Goal: Information Seeking & Learning: Learn about a topic

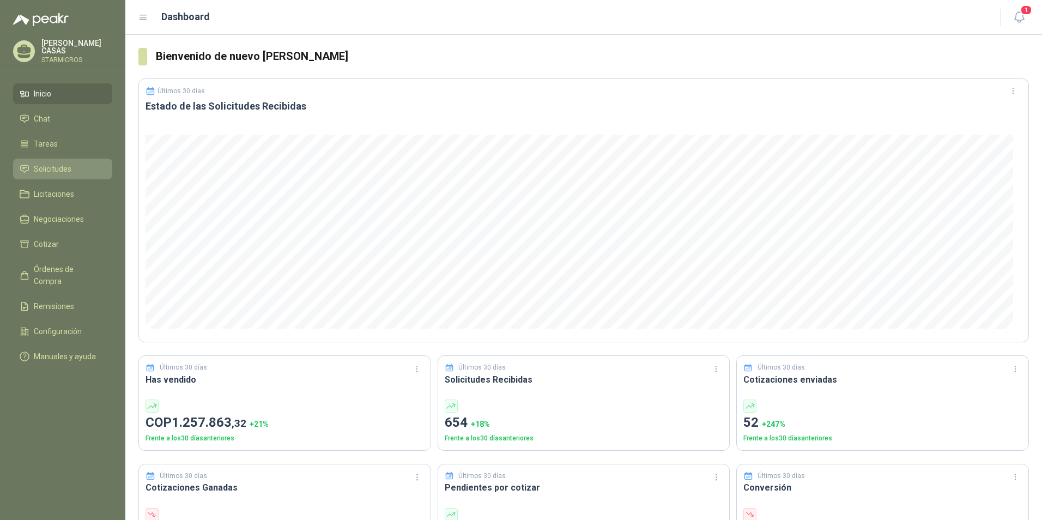
click at [56, 163] on span "Solicitudes" at bounding box center [53, 169] width 38 height 12
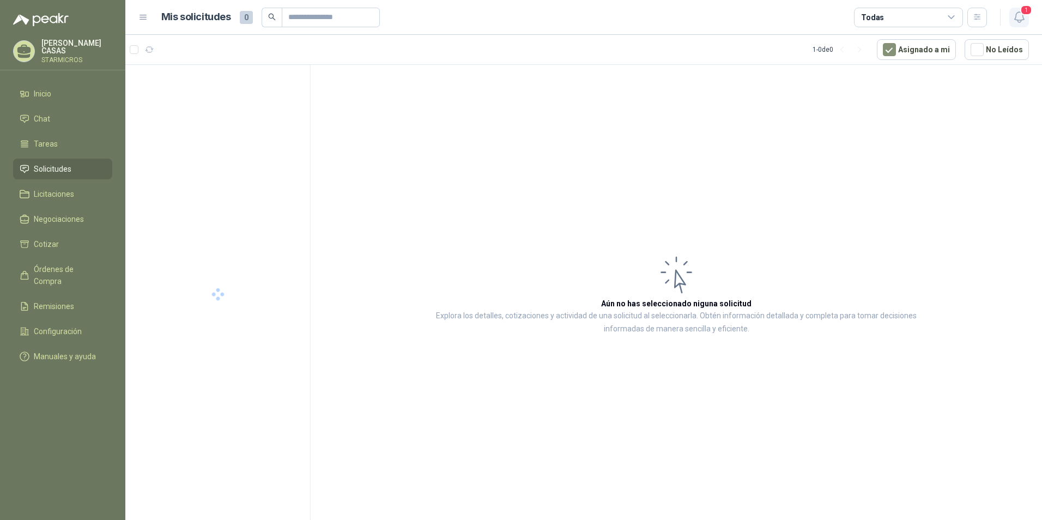
click at [1017, 11] on icon "button" at bounding box center [1020, 17] width 14 height 14
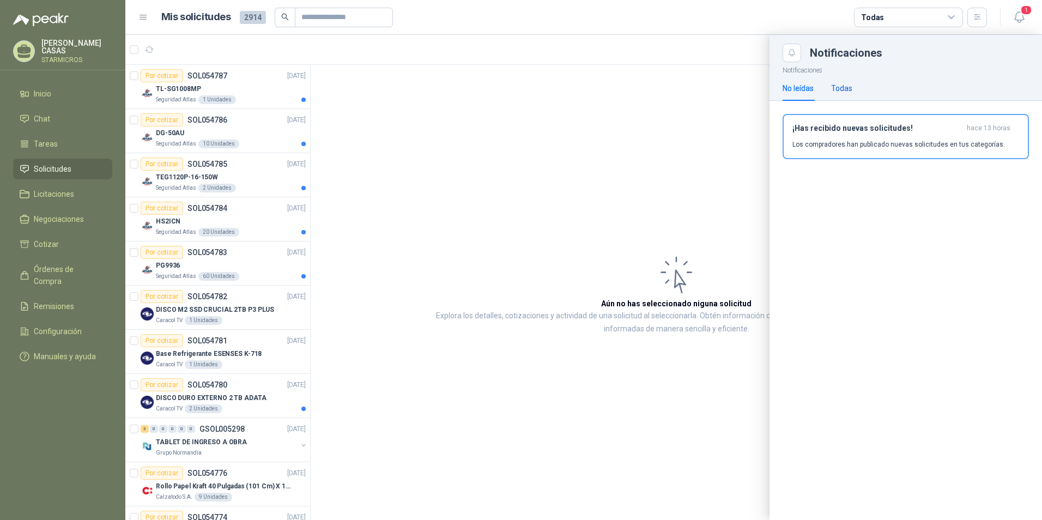
click at [840, 87] on div "Todas" at bounding box center [841, 88] width 21 height 12
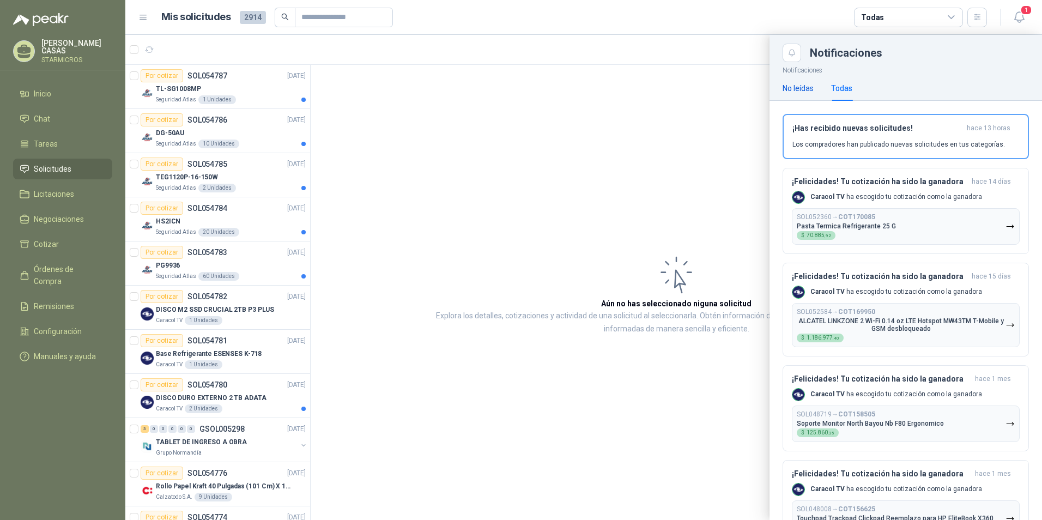
click at [795, 85] on div "No leídas" at bounding box center [798, 88] width 31 height 12
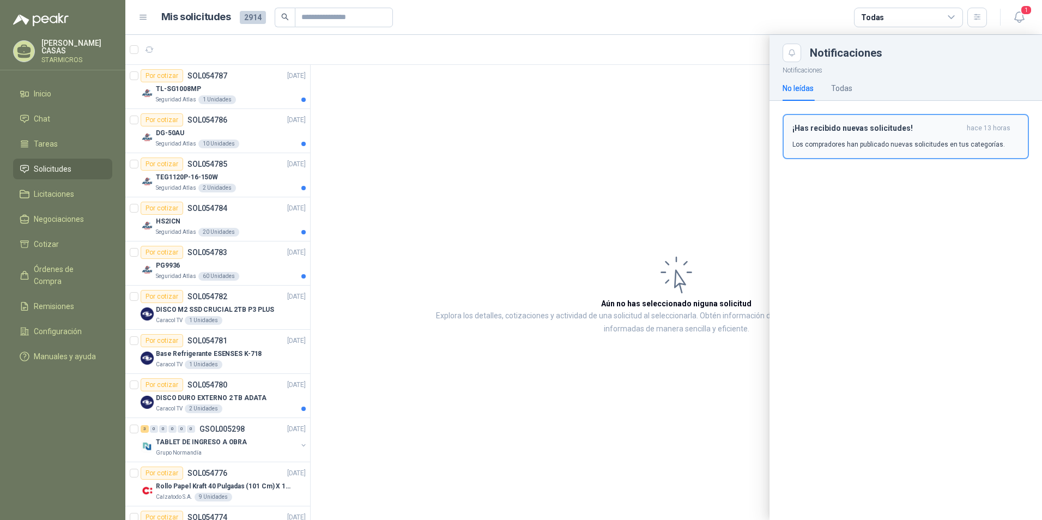
click at [828, 132] on h3 "¡Has recibido nuevas solicitudes!" at bounding box center [877, 128] width 170 height 9
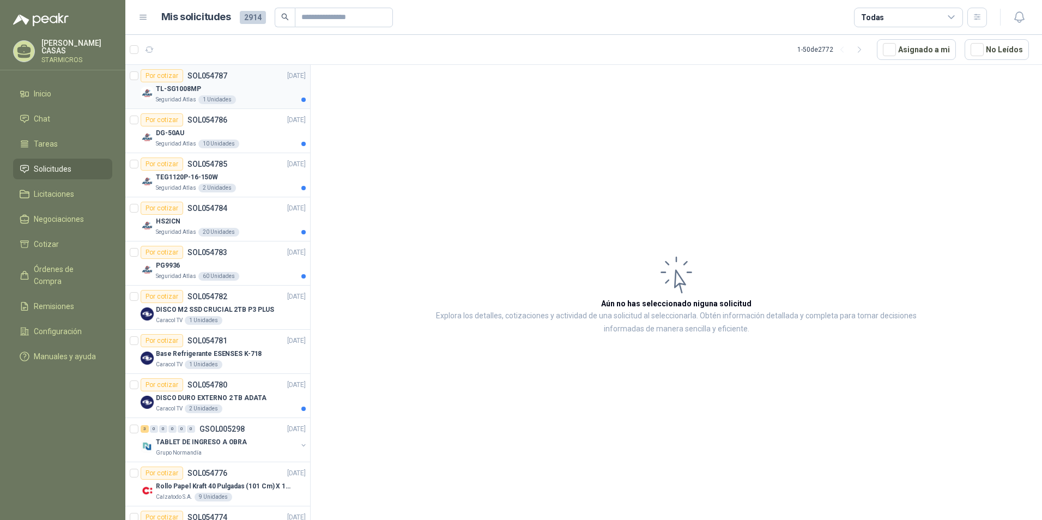
click at [238, 69] on article "Por cotizar SOL054787 [DATE] TL-SG1008MP Seguridad Atlas 1 Unidades" at bounding box center [217, 87] width 185 height 44
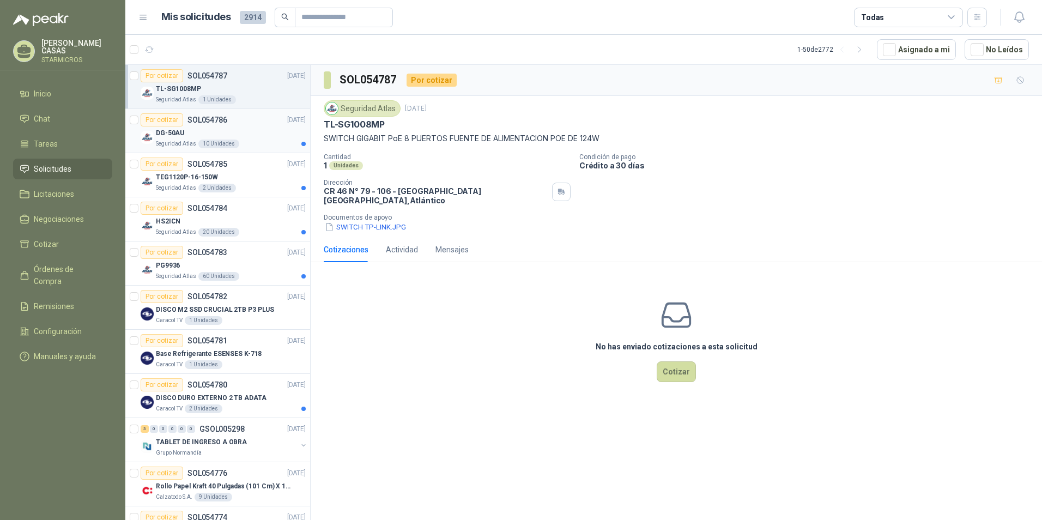
click at [242, 142] on div "Seguridad Atlas 10 Unidades" at bounding box center [231, 144] width 150 height 9
click at [244, 171] on div "TEG1120P-16-150W" at bounding box center [231, 177] width 150 height 13
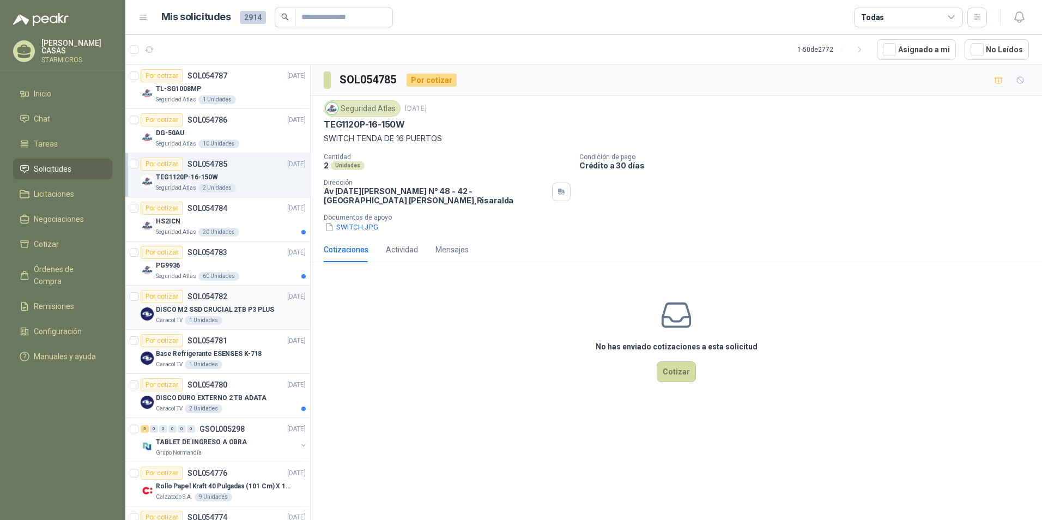
click at [221, 312] on p "DISCO M2 SSD CRUCIAL 2TB P3 PLUS" at bounding box center [215, 310] width 118 height 10
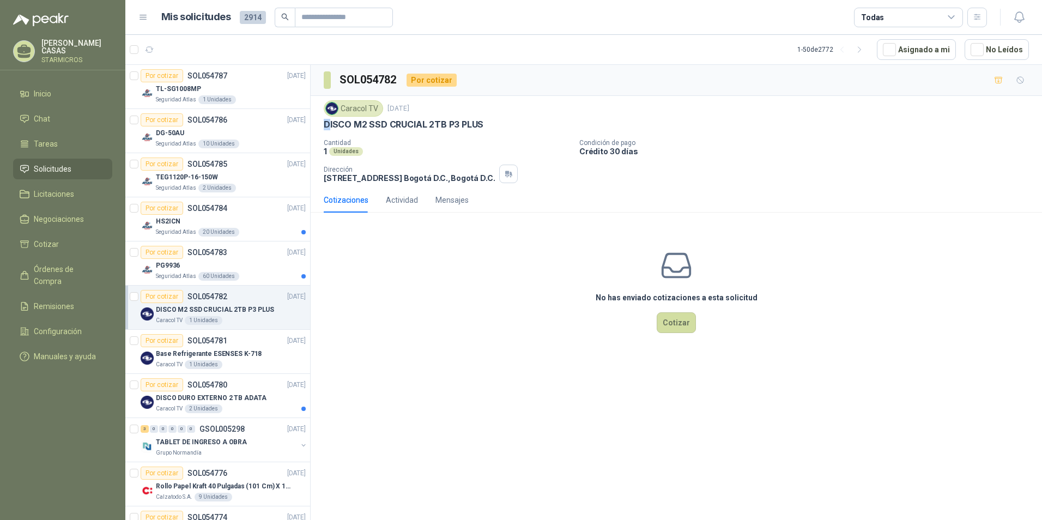
click at [327, 124] on p "DISCO M2 SSD CRUCIAL 2TB P3 PLUS" at bounding box center [404, 124] width 160 height 11
click at [404, 134] on div "Caracol TV [DATE] DISCO M2 SSD CRUCIAL 2TB P3 PLUS Cantidad 1 Unidades Condició…" at bounding box center [676, 141] width 705 height 83
drag, startPoint x: 325, startPoint y: 124, endPoint x: 484, endPoint y: 123, distance: 159.1
click at [484, 123] on div "DISCO M2 SSD CRUCIAL 2TB P3 PLUS" at bounding box center [676, 124] width 705 height 11
copy p "DISCO M2 SSD CRUCIAL 2TB P3 PLUS"
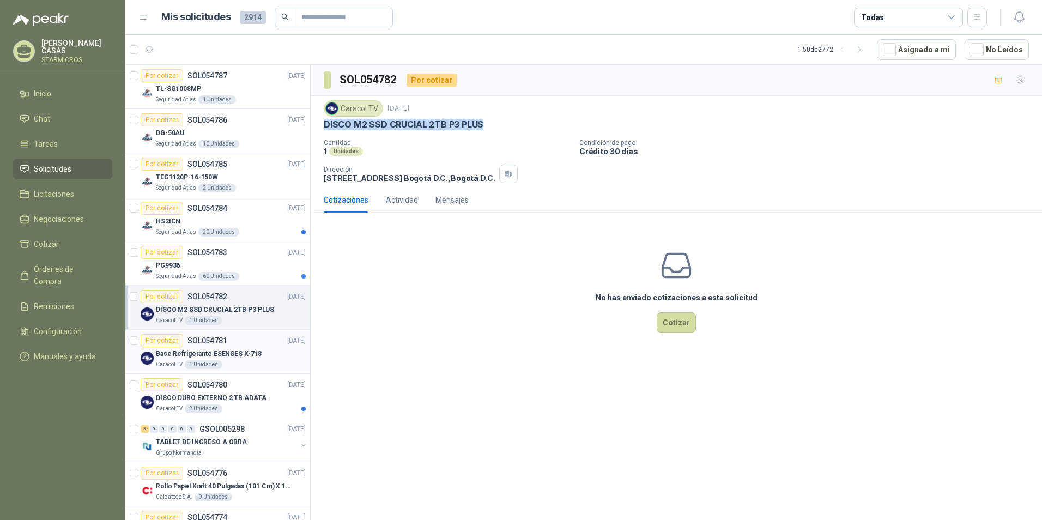
click at [196, 354] on p "Base Refrigerante ESENSES K-718" at bounding box center [209, 354] width 106 height 10
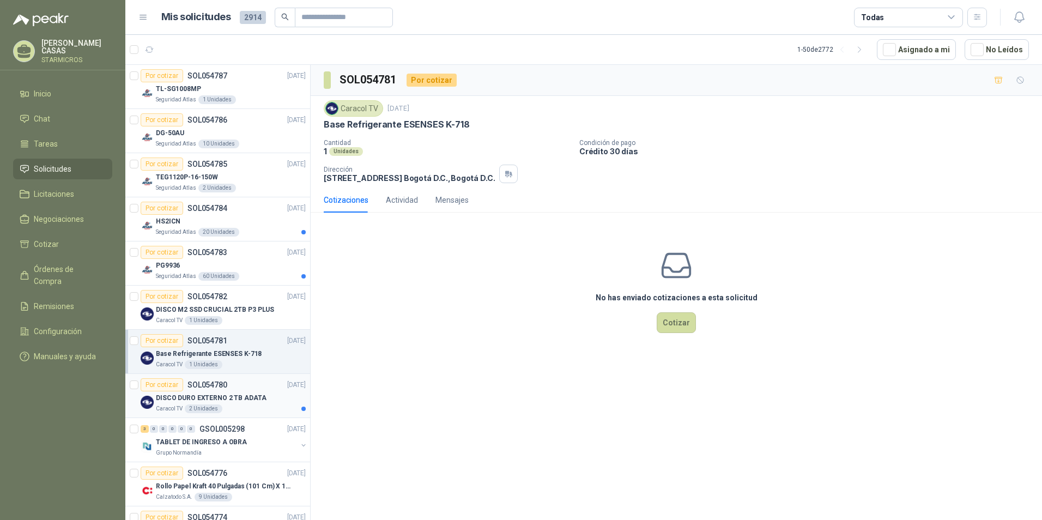
click at [235, 399] on p "DISCO DURO EXTERNO 2 TB ADATA" at bounding box center [211, 398] width 111 height 10
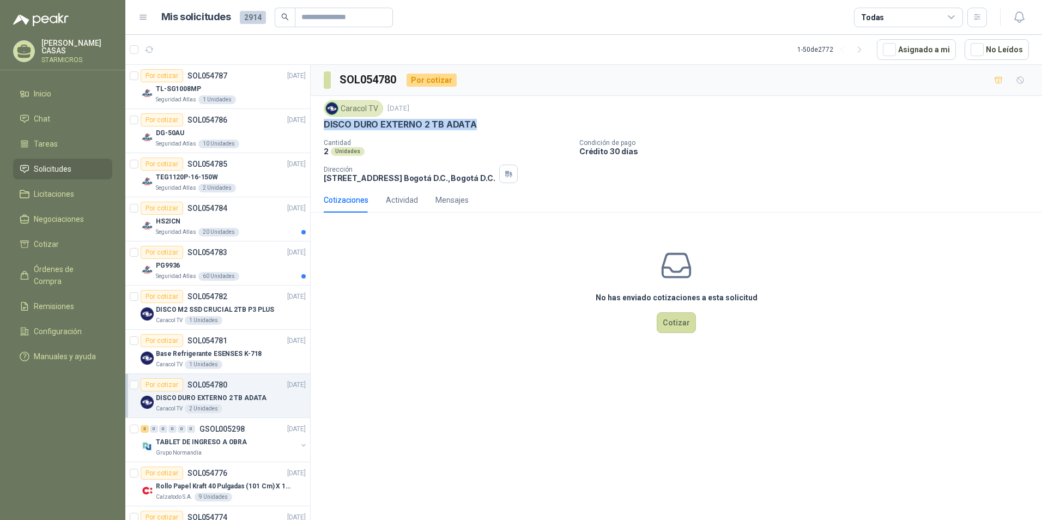
drag, startPoint x: 322, startPoint y: 121, endPoint x: 473, endPoint y: 122, distance: 150.4
click at [473, 122] on div "Caracol TV [DATE] DISCO DURO EXTERNO 2 TB ADATA Cantidad 2 Unidades Condición d…" at bounding box center [676, 142] width 731 height 92
copy p "DISCO DURO EXTERNO 2 TB ADATA"
click at [212, 354] on p "Base Refrigerante ESENSES K-718" at bounding box center [209, 354] width 106 height 10
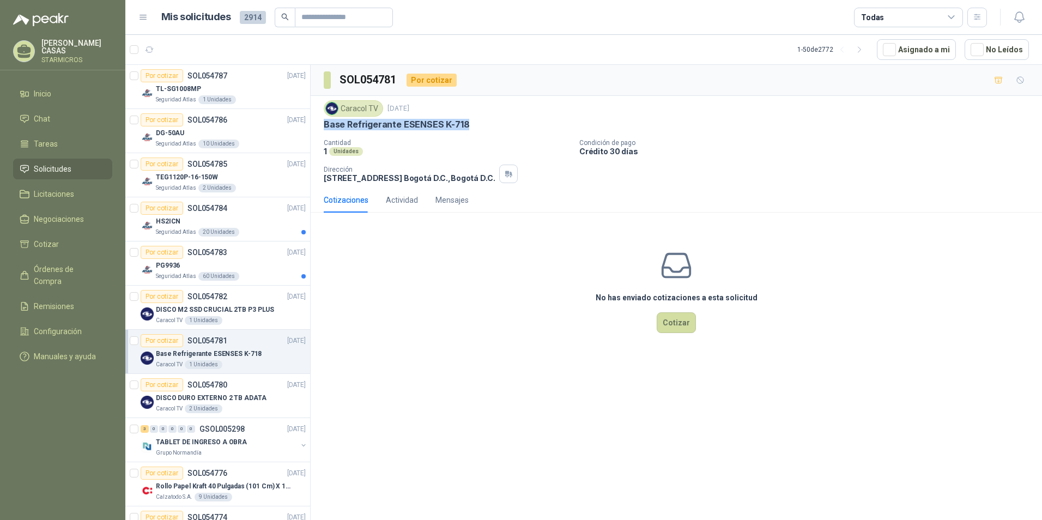
drag, startPoint x: 322, startPoint y: 124, endPoint x: 470, endPoint y: 129, distance: 148.3
click at [470, 129] on div "Caracol TV [DATE] Base Refrigerante ESENSES K-718 Cantidad 1 Unidades Condición…" at bounding box center [676, 142] width 731 height 92
click at [1013, 50] on button "No Leídos" at bounding box center [997, 49] width 64 height 21
click at [1002, 52] on button "No Leídos" at bounding box center [997, 49] width 64 height 21
click at [1028, 12] on button "button" at bounding box center [1019, 18] width 20 height 20
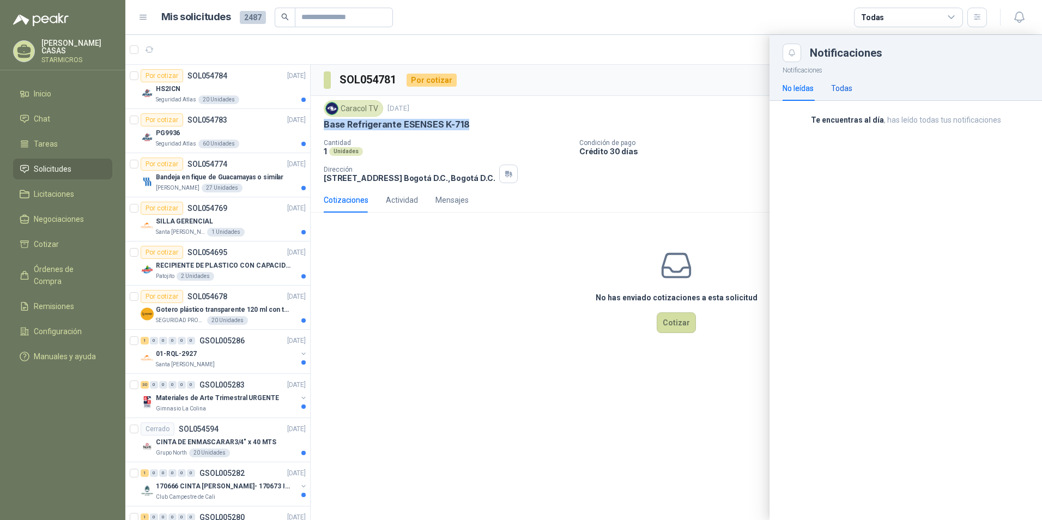
click at [835, 84] on div "Todas" at bounding box center [841, 88] width 21 height 12
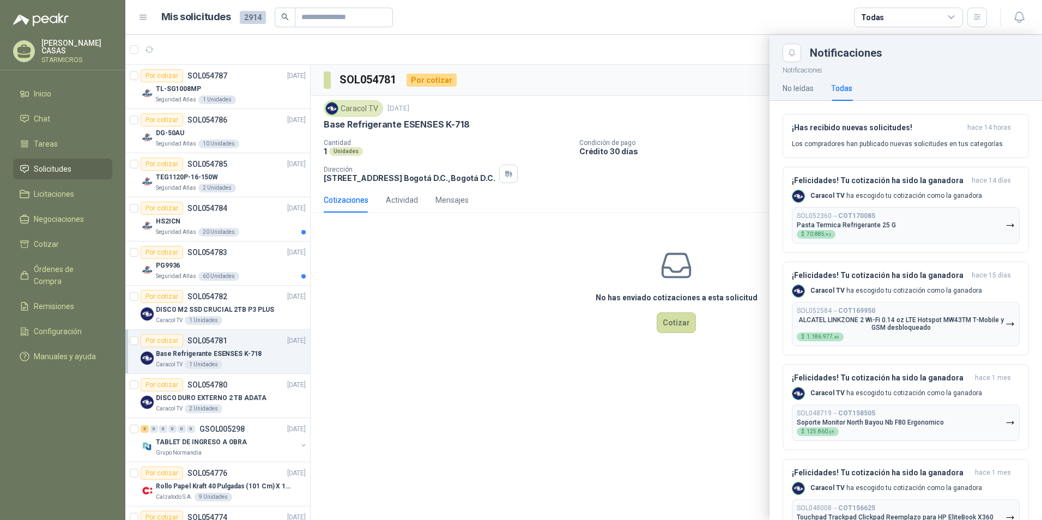
click at [389, 289] on div at bounding box center [583, 277] width 917 height 485
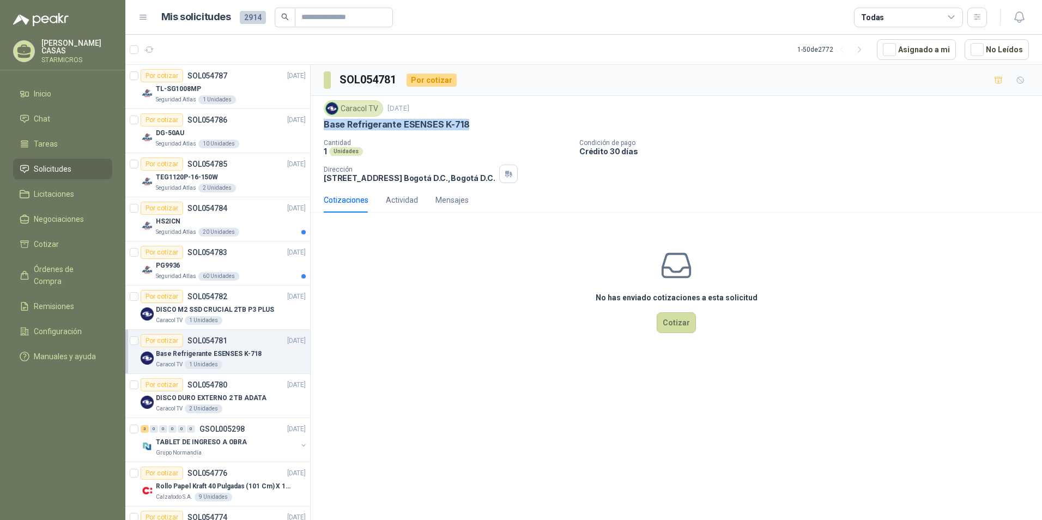
drag, startPoint x: 319, startPoint y: 124, endPoint x: 468, endPoint y: 127, distance: 149.4
click at [468, 127] on div "Caracol TV [DATE] Base Refrigerante ESENSES K-718 Cantidad 1 Unidades Condición…" at bounding box center [676, 142] width 731 height 92
copy p "Base Refrigerante ESENSES K-718"
click at [473, 110] on div "Caracol TV [DATE]" at bounding box center [676, 108] width 705 height 16
drag, startPoint x: 402, startPoint y: 122, endPoint x: 462, endPoint y: 121, distance: 60.0
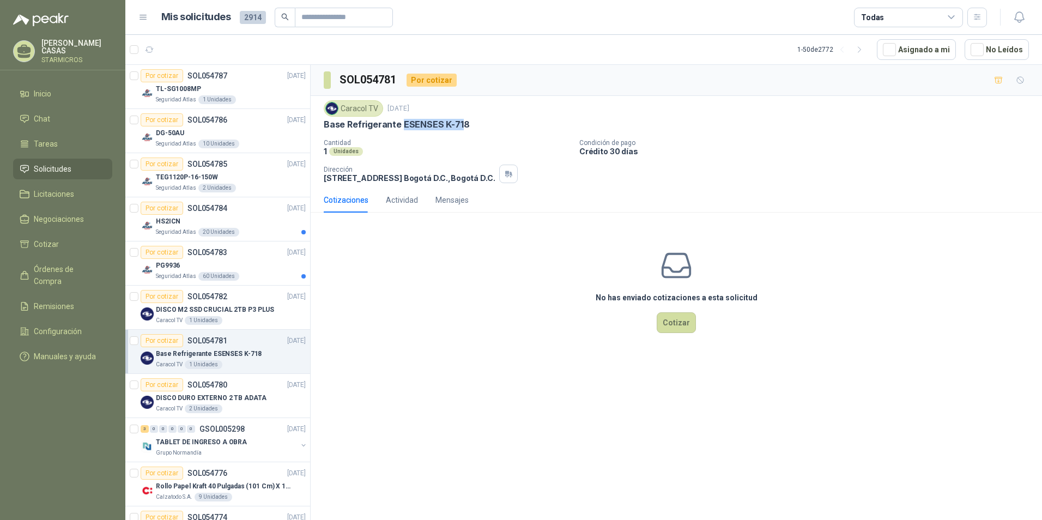
click at [462, 121] on p "Base Refrigerante ESENSES K-718" at bounding box center [397, 124] width 146 height 11
drag, startPoint x: 478, startPoint y: 134, endPoint x: 470, endPoint y: 131, distance: 7.9
click at [471, 134] on div "Caracol TV [DATE] Base Refrigerante ESENSES K-718 Cantidad 1 Unidades Condición…" at bounding box center [676, 141] width 705 height 83
drag, startPoint x: 453, startPoint y: 128, endPoint x: 402, endPoint y: 126, distance: 50.7
click at [402, 126] on div "Caracol TV [DATE] Base Refrigerante ESENSES K-718 Cantidad 1 Unidades Condición…" at bounding box center [676, 141] width 705 height 83
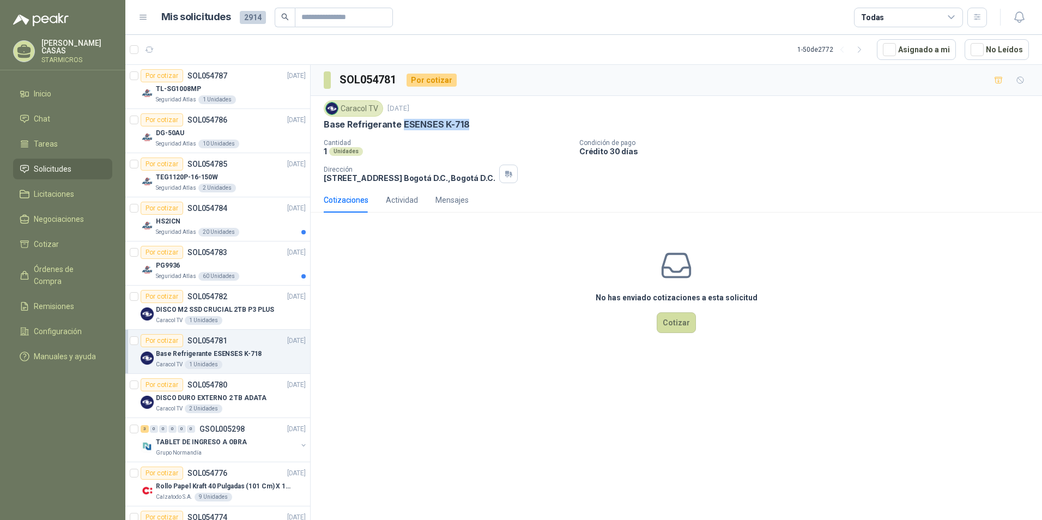
copy p "ESENSES K-718"
click at [406, 131] on div "Caracol TV [DATE] Base Refrigerante ESENSES K-718 Cantidad 1 Unidades Condición…" at bounding box center [676, 141] width 705 height 83
drag, startPoint x: 322, startPoint y: 123, endPoint x: 472, endPoint y: 122, distance: 149.9
click at [472, 122] on div "Caracol TV [DATE] Base Refrigerante ESENSES K-718 Cantidad 1 Unidades Condición…" at bounding box center [676, 142] width 731 height 92
copy p "Base Refrigerante ESENSES K-718"
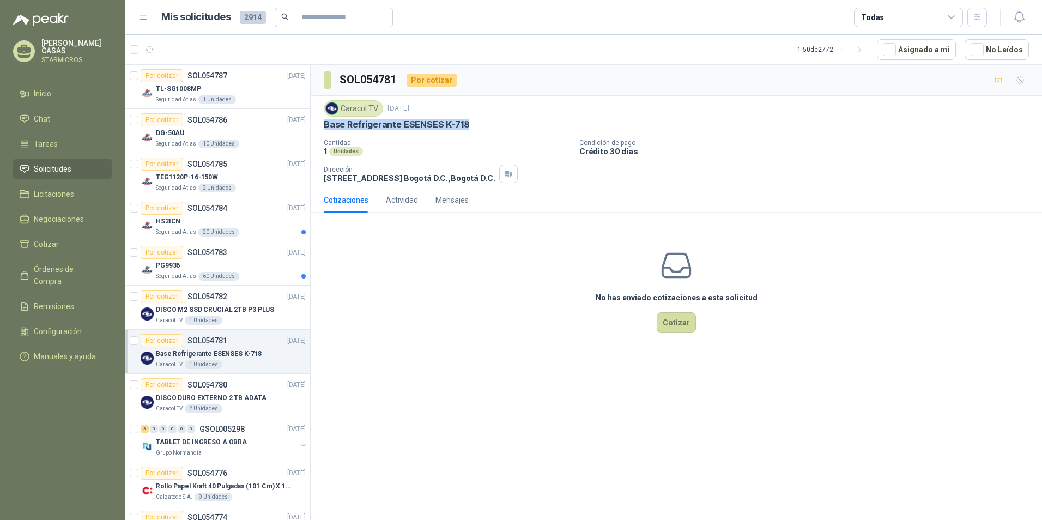
click at [447, 127] on p "Base Refrigerante ESENSES K-718" at bounding box center [397, 124] width 146 height 11
click at [246, 400] on p "DISCO DURO EXTERNO 2 TB ADATA" at bounding box center [211, 398] width 111 height 10
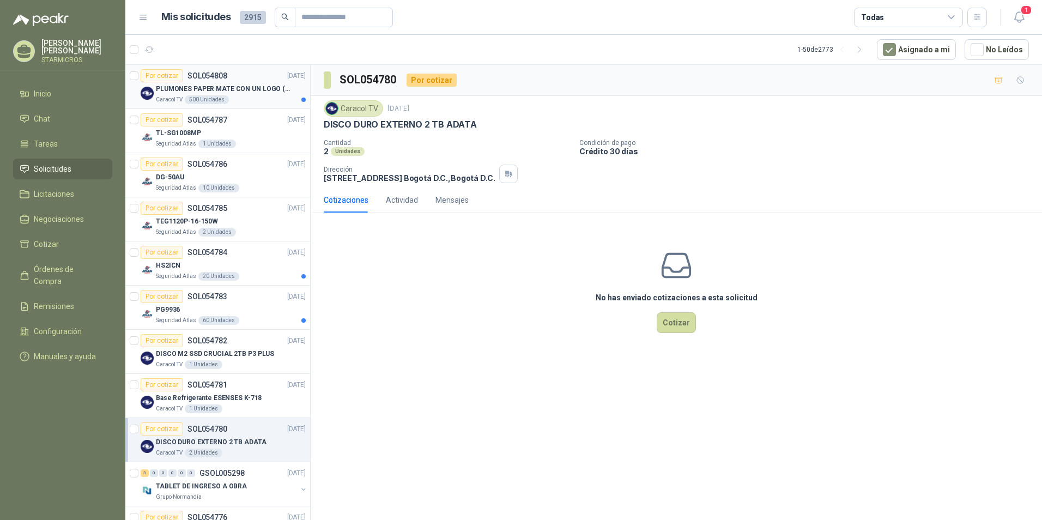
click at [249, 98] on div "Caracol TV 500 Unidades" at bounding box center [231, 99] width 150 height 9
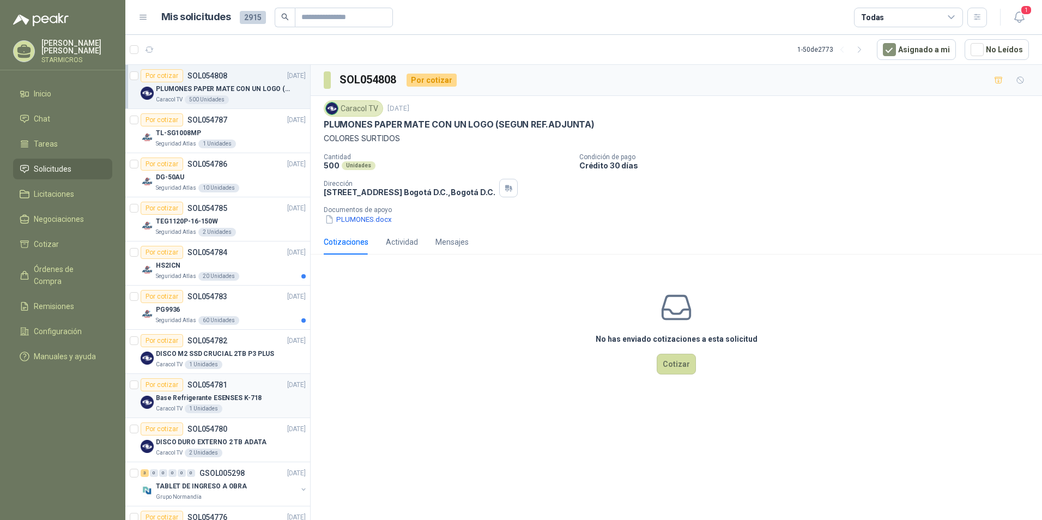
click at [217, 408] on div "1 Unidades" at bounding box center [204, 408] width 38 height 9
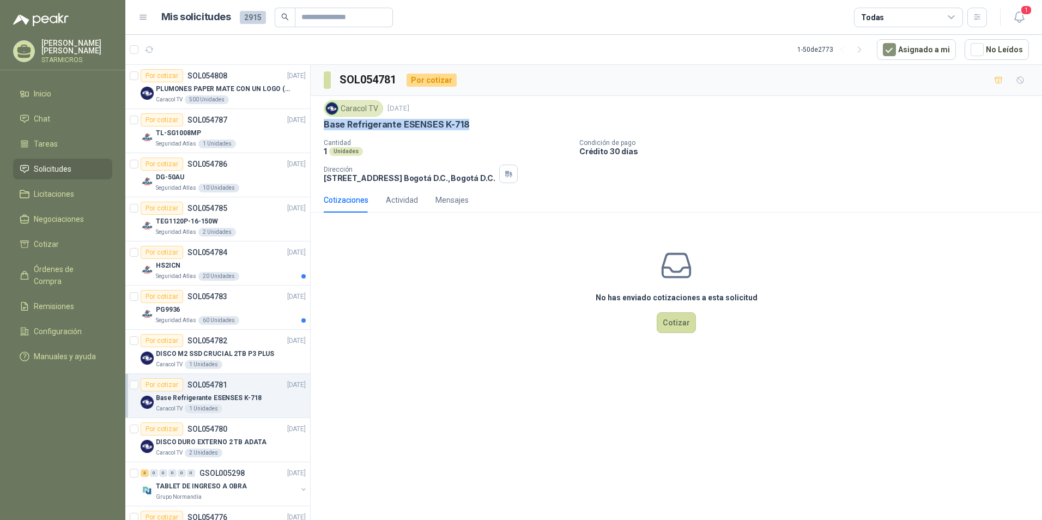
drag, startPoint x: 320, startPoint y: 125, endPoint x: 467, endPoint y: 125, distance: 146.6
click at [468, 125] on div "Caracol TV [DATE] Base Refrigerante ESENSES K-718 Cantidad 1 Unidades Condición…" at bounding box center [676, 142] width 731 height 92
copy p "Base Refrigerante ESENSES K-718"
click at [193, 357] on p "DISCO M2 SSD CRUCIAL 2TB P3 PLUS" at bounding box center [215, 354] width 118 height 10
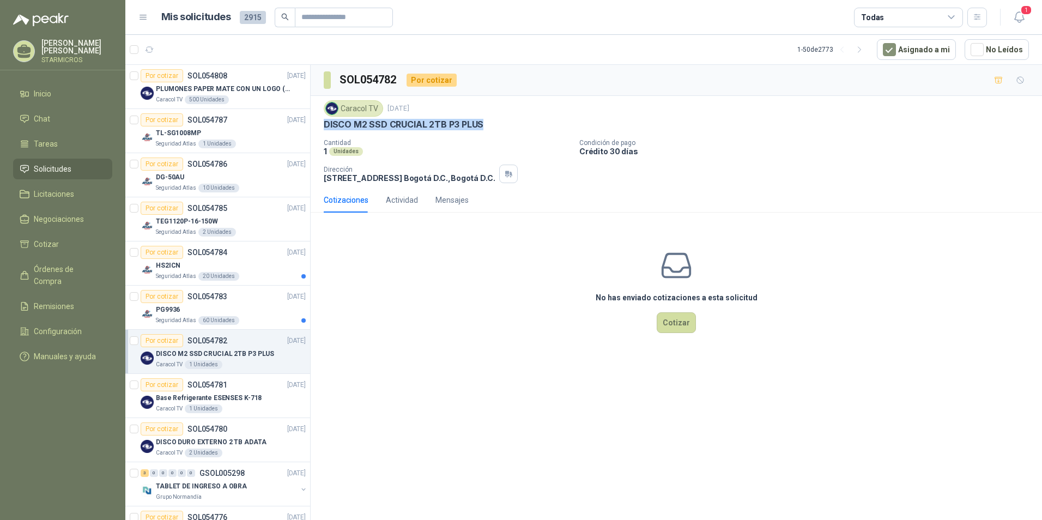
drag, startPoint x: 329, startPoint y: 123, endPoint x: 483, endPoint y: 121, distance: 154.2
click at [483, 121] on div "DISCO M2 SSD CRUCIAL 2TB P3 PLUS" at bounding box center [676, 124] width 705 height 11
click at [326, 128] on p "DISCO M2 SSD CRUCIAL 2TB P3 PLUS" at bounding box center [404, 124] width 160 height 11
click at [356, 125] on p "DISCO M2 SSD CRUCIAL 2TB P3 PLUS" at bounding box center [404, 124] width 160 height 11
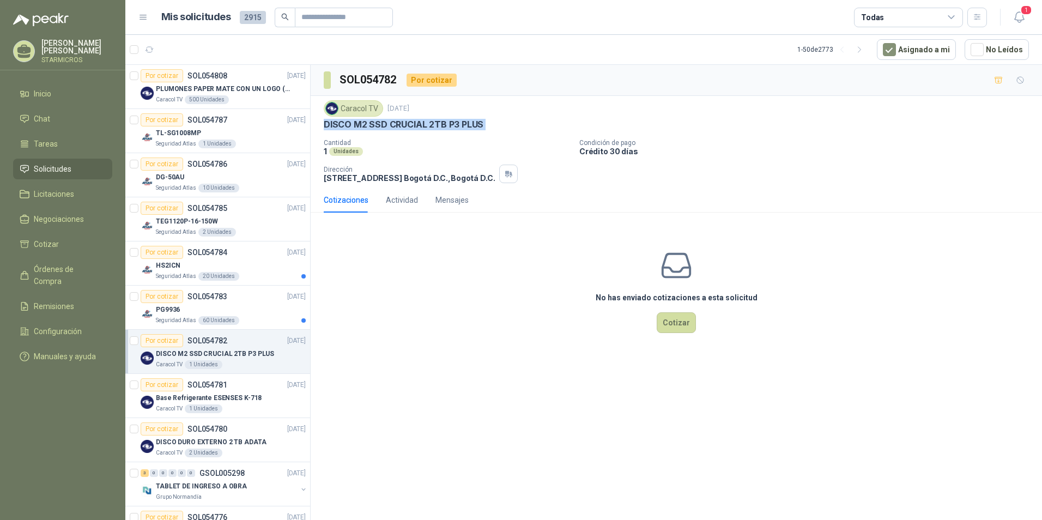
click at [356, 125] on p "DISCO M2 SSD CRUCIAL 2TB P3 PLUS" at bounding box center [404, 124] width 160 height 11
copy p "DISCO M2 SSD CRUCIAL 2TB P3 PLUS"
click at [208, 447] on div "DISCO DURO EXTERNO 2 TB ADATA" at bounding box center [231, 441] width 150 height 13
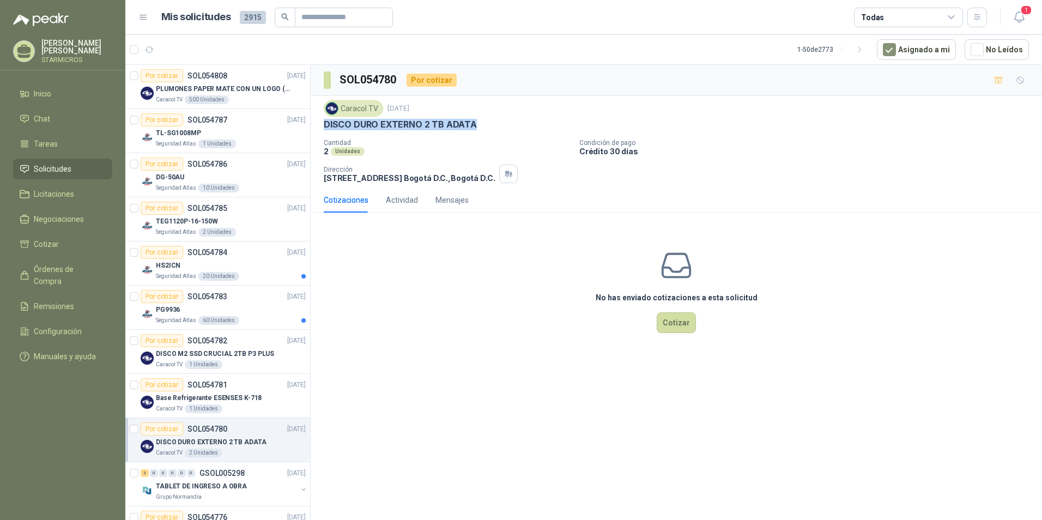
drag, startPoint x: 325, startPoint y: 125, endPoint x: 476, endPoint y: 132, distance: 151.1
click at [476, 132] on div "Caracol TV [DATE] DISCO DURO EXTERNO 2 TB ADATA Cantidad 2 Unidades Condición d…" at bounding box center [676, 141] width 705 height 83
copy p "DISCO DURO EXTERNO 2 TB ADATA"
drag, startPoint x: 1024, startPoint y: 15, endPoint x: 1010, endPoint y: 33, distance: 22.1
click at [1024, 15] on span "1" at bounding box center [1026, 10] width 12 height 10
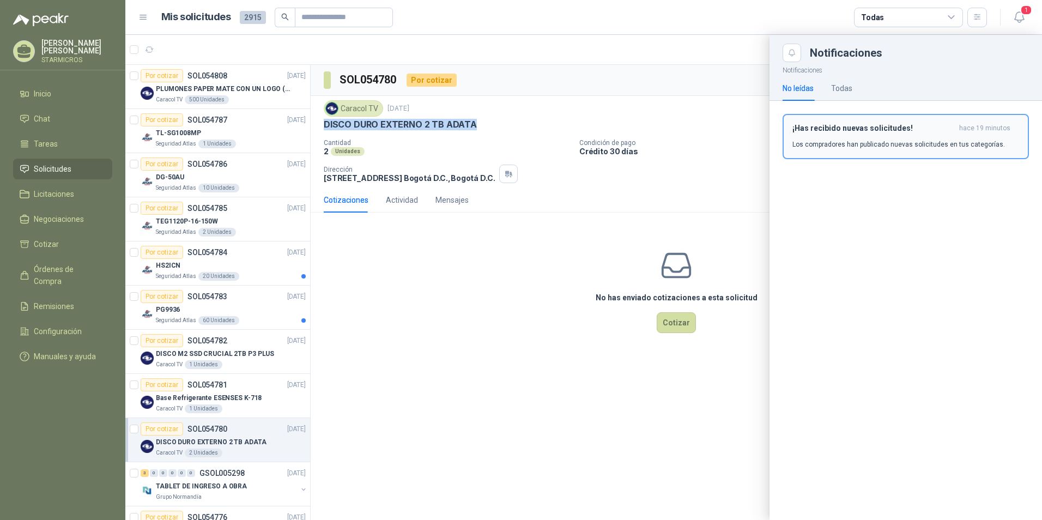
click at [889, 130] on h3 "¡Has recibido nuevas solicitudes!" at bounding box center [873, 128] width 162 height 9
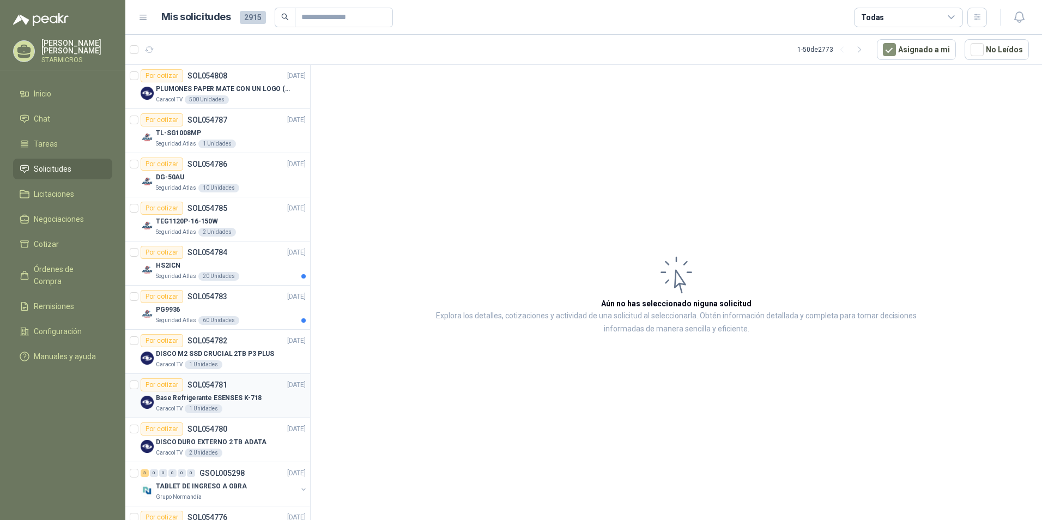
click at [206, 378] on article "Por cotizar SOL054781 [DATE] Base Refrigerante ESENSES K-718 Caracol TV 1 Unida…" at bounding box center [217, 396] width 185 height 44
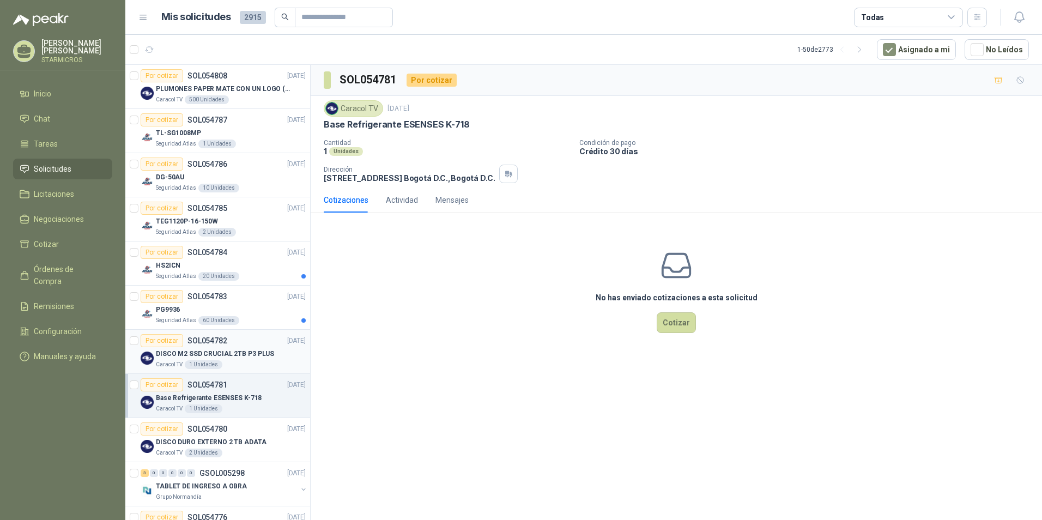
click at [252, 356] on p "DISCO M2 SSD CRUCIAL 2TB P3 PLUS" at bounding box center [215, 354] width 118 height 10
click at [200, 384] on p "SOL054781" at bounding box center [207, 385] width 40 height 8
drag, startPoint x: 319, startPoint y: 123, endPoint x: 481, endPoint y: 129, distance: 162.0
click at [481, 129] on div "Caracol TV [DATE] Base Refrigerante ESENSES K-718 Cantidad 1 Unidades Condición…" at bounding box center [676, 142] width 731 height 92
copy p "Base Refrigerante ESENSES K-718"
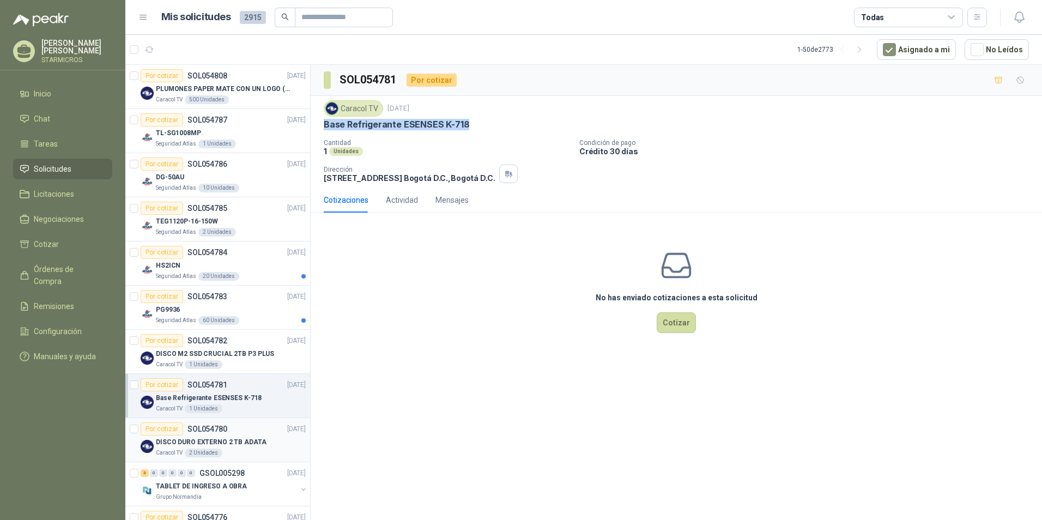
click at [208, 431] on p "SOL054780" at bounding box center [207, 429] width 40 height 8
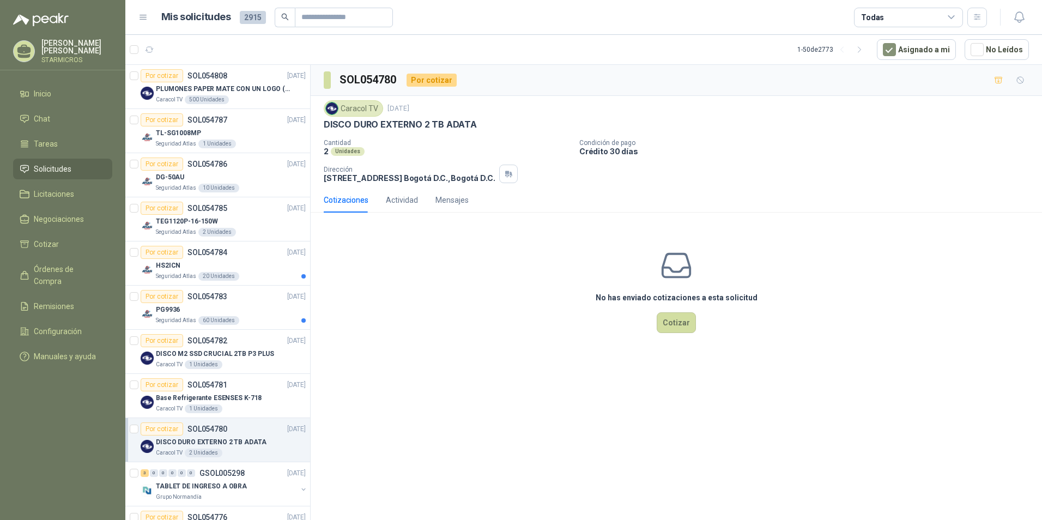
click at [359, 118] on div "Caracol TV 3 sept, 2025 DISCO DURO EXTERNO 2 TB ADATA" at bounding box center [676, 115] width 705 height 30
click at [359, 119] on p "DISCO DURO EXTERNO 2 TB ADATA" at bounding box center [400, 124] width 153 height 11
copy p "DISCO DURO EXTERNO 2 TB ADATA"
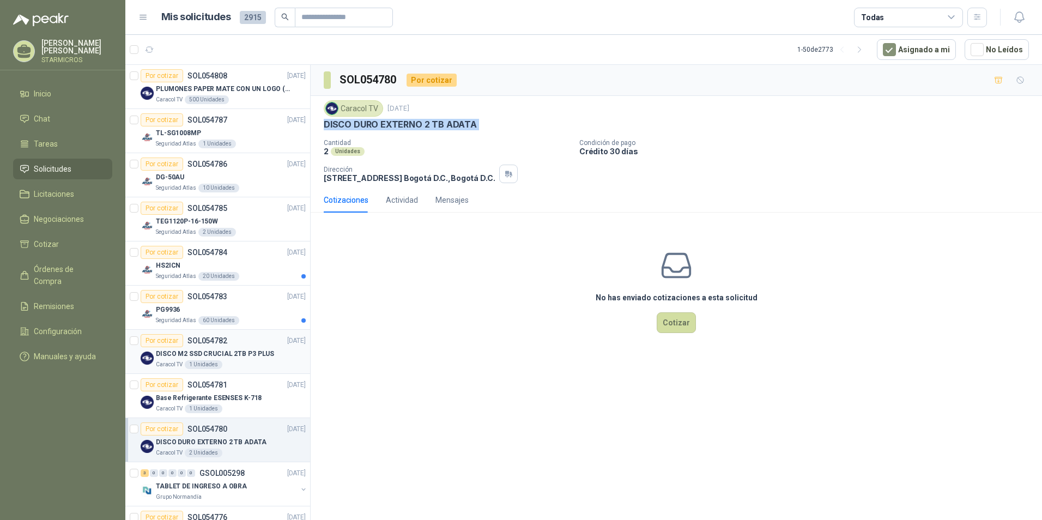
click at [190, 357] on p "DISCO M2 SSD CRUCIAL 2TB P3 PLUS" at bounding box center [215, 354] width 118 height 10
click at [227, 434] on div "Por cotizar SOL054780 03/09/25" at bounding box center [223, 428] width 165 height 13
click at [264, 354] on p "DISCO M2 SSD CRUCIAL 2TB P3 PLUS" at bounding box center [215, 354] width 118 height 10
drag, startPoint x: 481, startPoint y: 125, endPoint x: 326, endPoint y: 128, distance: 154.8
click at [326, 128] on p "DISCO M2 SSD CRUCIAL 2TB P3 PLUS" at bounding box center [404, 124] width 160 height 11
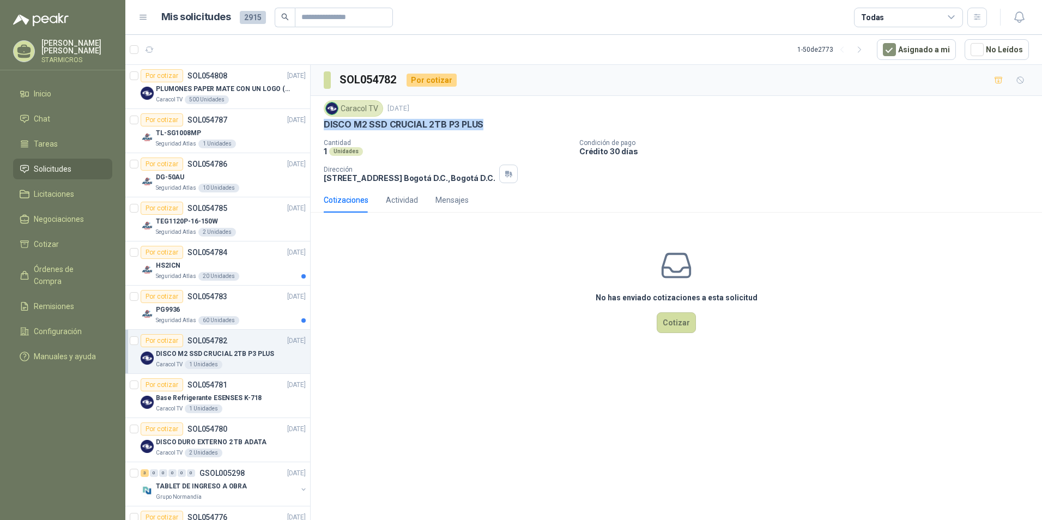
copy p "DISCO M2 SSD CRUCIAL 2TB P3 PLUS"
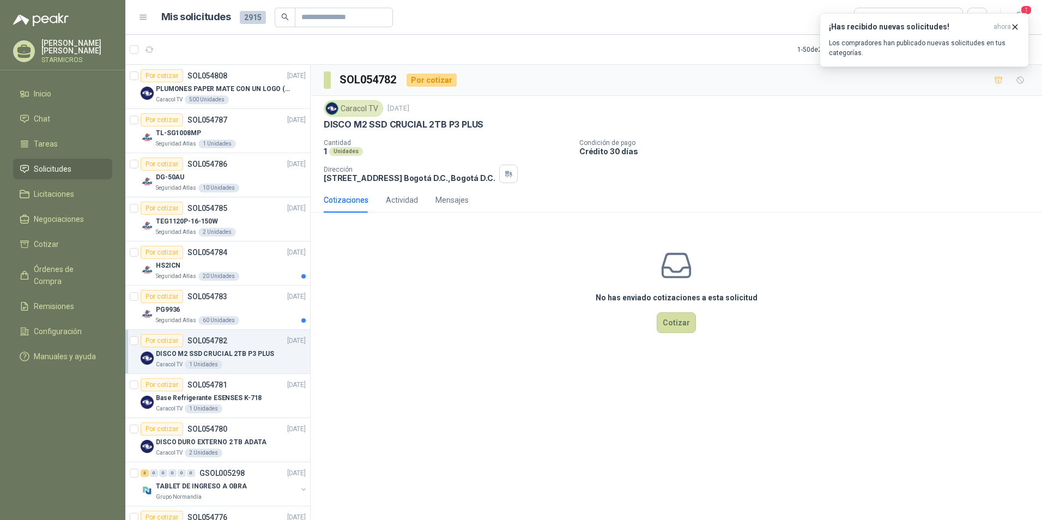
drag, startPoint x: 384, startPoint y: 137, endPoint x: 371, endPoint y: 132, distance: 13.7
click at [384, 137] on div "Caracol TV [DATE] DISCO M2 SSD CRUCIAL 2TB P3 PLUS Cantidad 1 Unidades Condició…" at bounding box center [676, 141] width 705 height 83
drag, startPoint x: 320, startPoint y: 120, endPoint x: 481, endPoint y: 124, distance: 161.4
click at [481, 124] on div "Caracol TV [DATE] DISCO M2 SSD CRUCIAL 2TB P3 PLUS Cantidad 1 Unidades Condició…" at bounding box center [676, 142] width 731 height 92
copy p "DISCO M2 SSD CRUCIAL 2TB P3 PLUS"
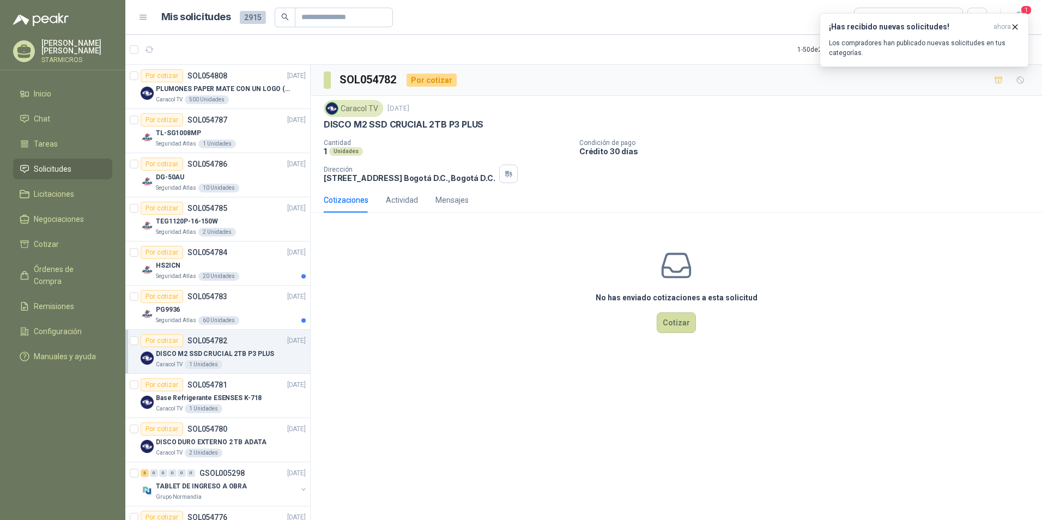
drag, startPoint x: 375, startPoint y: 141, endPoint x: 360, endPoint y: 131, distance: 18.1
click at [376, 141] on p "Cantidad" at bounding box center [447, 143] width 247 height 8
drag, startPoint x: 324, startPoint y: 123, endPoint x: 412, endPoint y: 123, distance: 87.7
click at [412, 123] on p "DISCO M2 SSD CRUCIAL 2TB P3 PLUS" at bounding box center [404, 124] width 160 height 11
drag, startPoint x: 412, startPoint y: 123, endPoint x: 390, endPoint y: 123, distance: 21.8
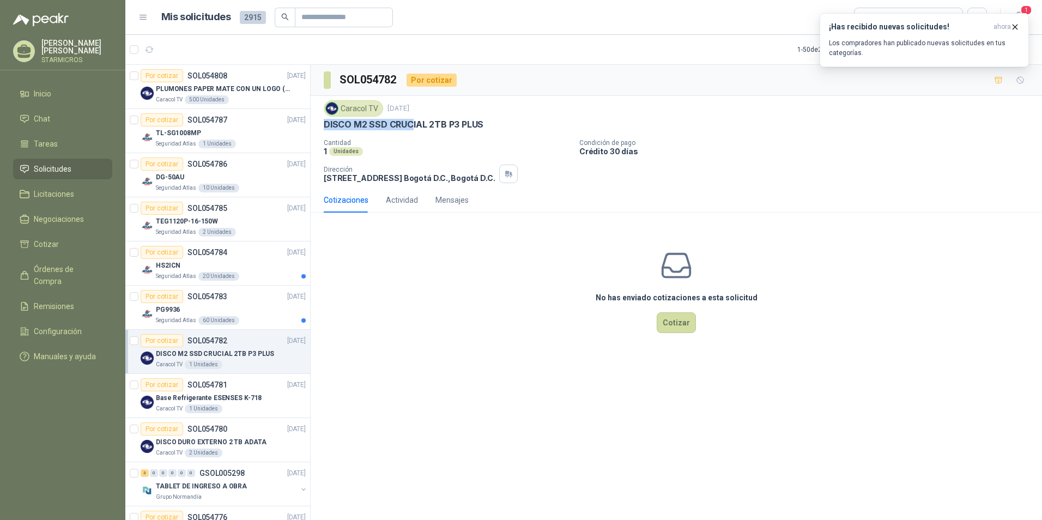
click at [390, 123] on p "DISCO M2 SSD CRUCIAL 2TB P3 PLUS" at bounding box center [404, 124] width 160 height 11
drag, startPoint x: 324, startPoint y: 122, endPoint x: 383, endPoint y: 119, distance: 58.9
click at [383, 119] on p "DISCO M2 SSD CRUCIAL 2TB P3 PLUS" at bounding box center [404, 124] width 160 height 11
copy p "DISCO M2 SSD"
click at [223, 434] on div "Por cotizar SOL054780" at bounding box center [184, 428] width 87 height 13
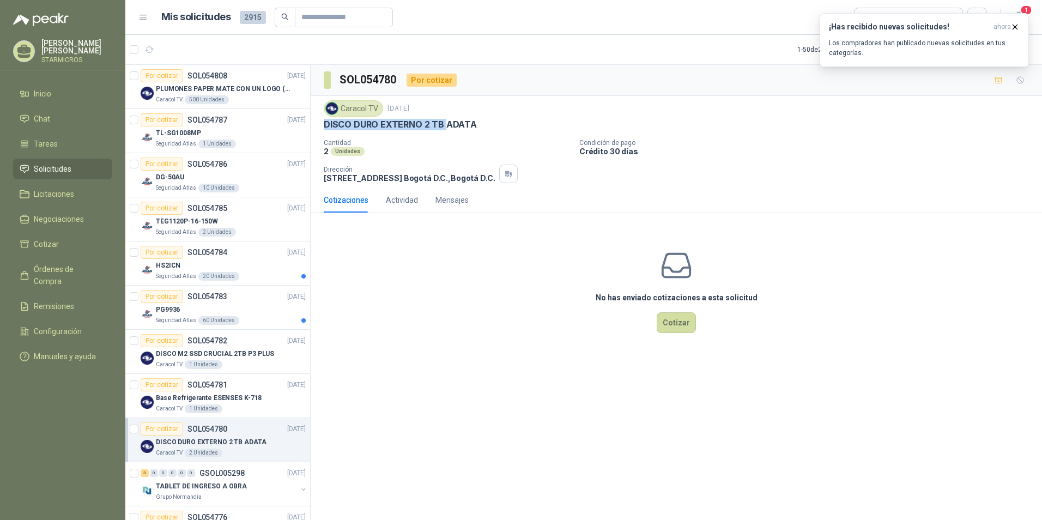
drag, startPoint x: 325, startPoint y: 125, endPoint x: 444, endPoint y: 120, distance: 118.9
click at [444, 120] on p "DISCO DURO EXTERNO 2 TB ADATA" at bounding box center [400, 124] width 153 height 11
copy p "DISCO DURO EXTERNO 2 TB"
drag, startPoint x: 483, startPoint y: 126, endPoint x: 324, endPoint y: 127, distance: 158.6
click at [324, 127] on div "DISCO DURO EXTERNO 2 TB ADATA" at bounding box center [676, 124] width 705 height 11
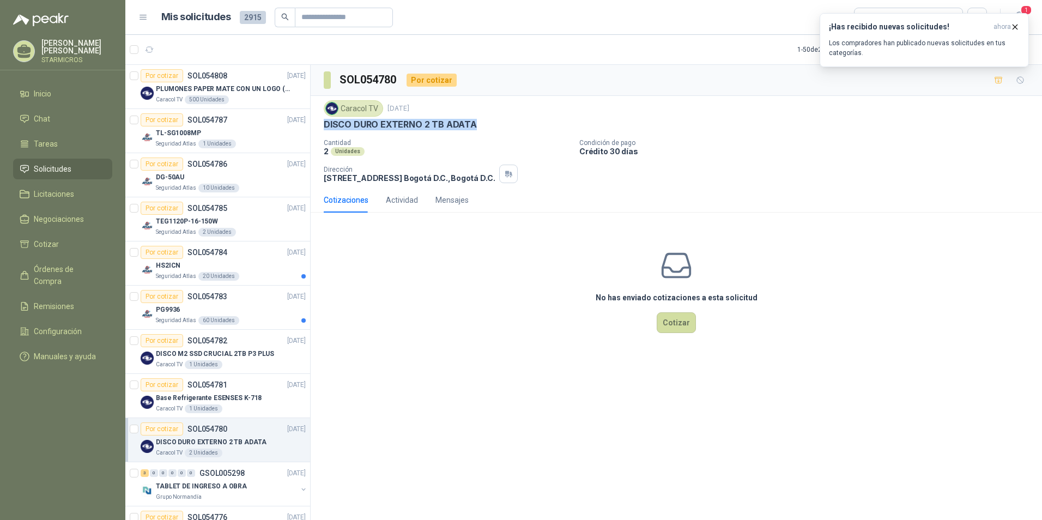
copy p "DISCO DURO EXTERNO 2 TB ADATA"
click at [243, 356] on p "DISCO M2 SSD CRUCIAL 2TB P3 PLUS" at bounding box center [215, 354] width 118 height 10
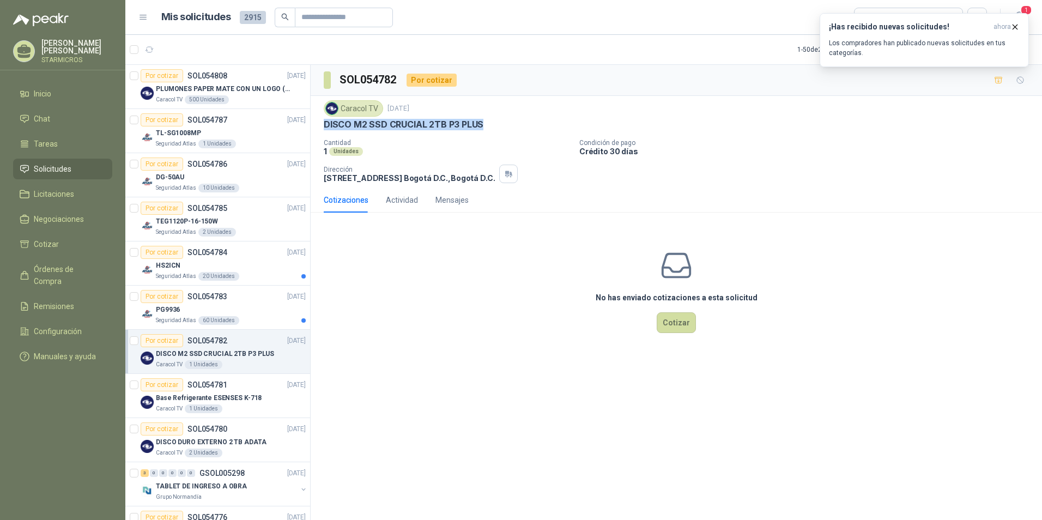
drag, startPoint x: 324, startPoint y: 121, endPoint x: 482, endPoint y: 126, distance: 158.7
click at [482, 126] on div "DISCO M2 SSD CRUCIAL 2TB P3 PLUS" at bounding box center [676, 124] width 705 height 11
click at [944, 29] on h3 "¡Has recibido nuevas solicitudes!" at bounding box center [909, 26] width 160 height 9
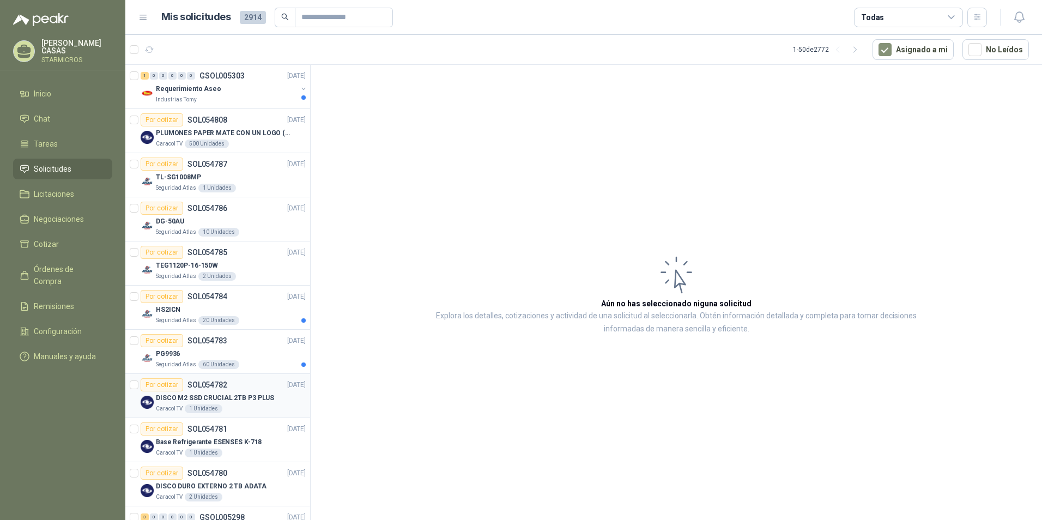
click at [243, 399] on p "DISCO M2 SSD CRUCIAL 2TB P3 PLUS" at bounding box center [215, 398] width 118 height 10
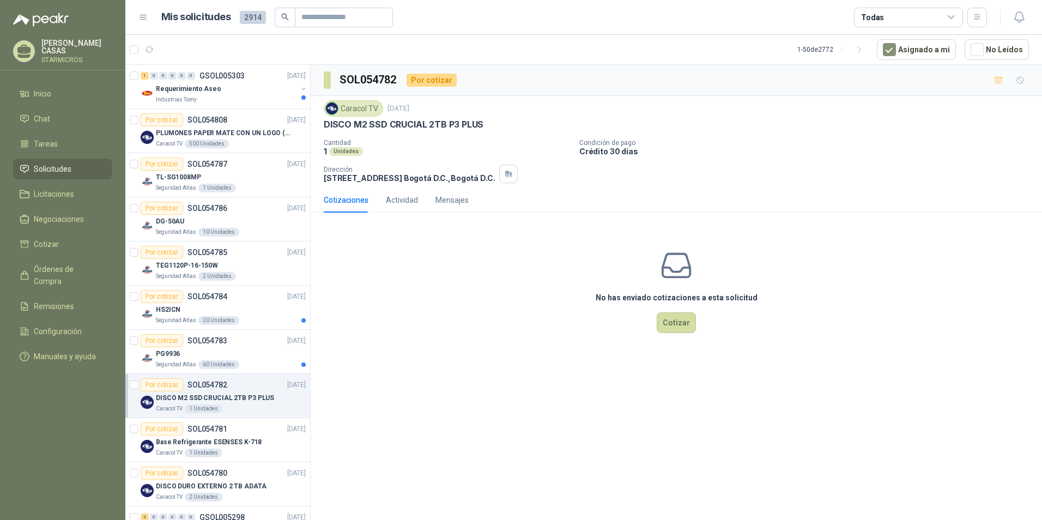
click at [385, 127] on p "DISCO M2 SSD CRUCIAL 2TB P3 PLUS" at bounding box center [404, 124] width 160 height 11
copy p "DISCO M2 SSD CRUCIAL 2TB P3 PLUS"
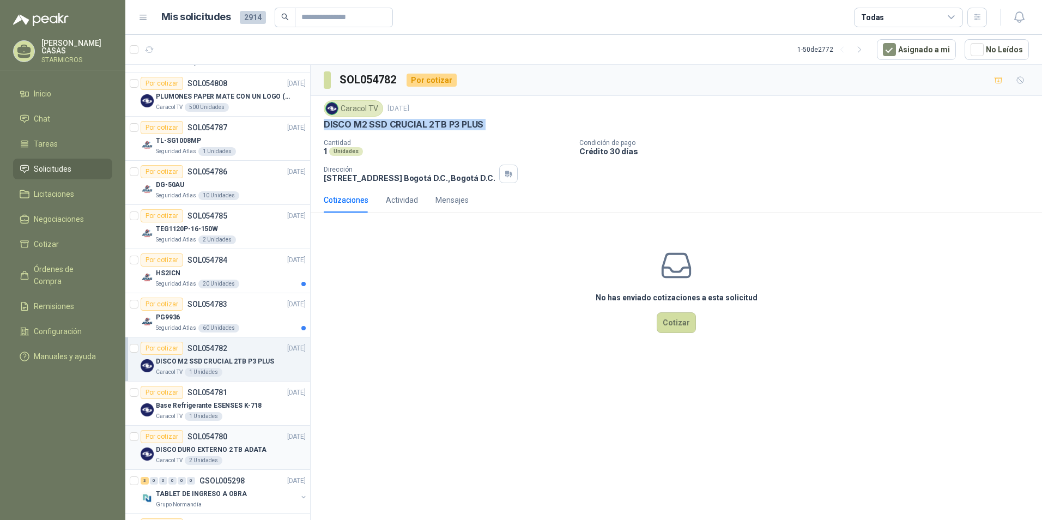
scroll to position [54, 0]
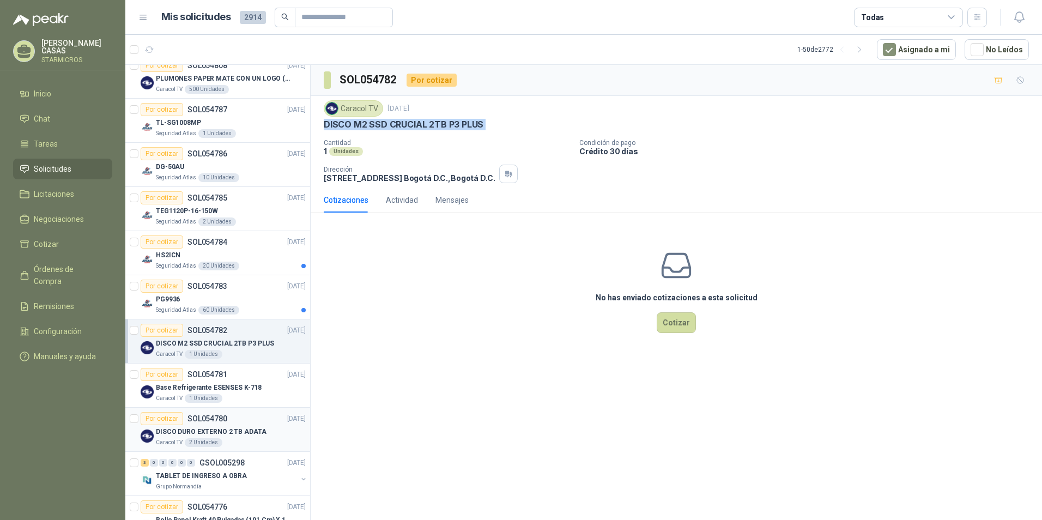
click at [222, 430] on p "DISCO DURO EXTERNO 2 TB ADATA" at bounding box center [211, 432] width 111 height 10
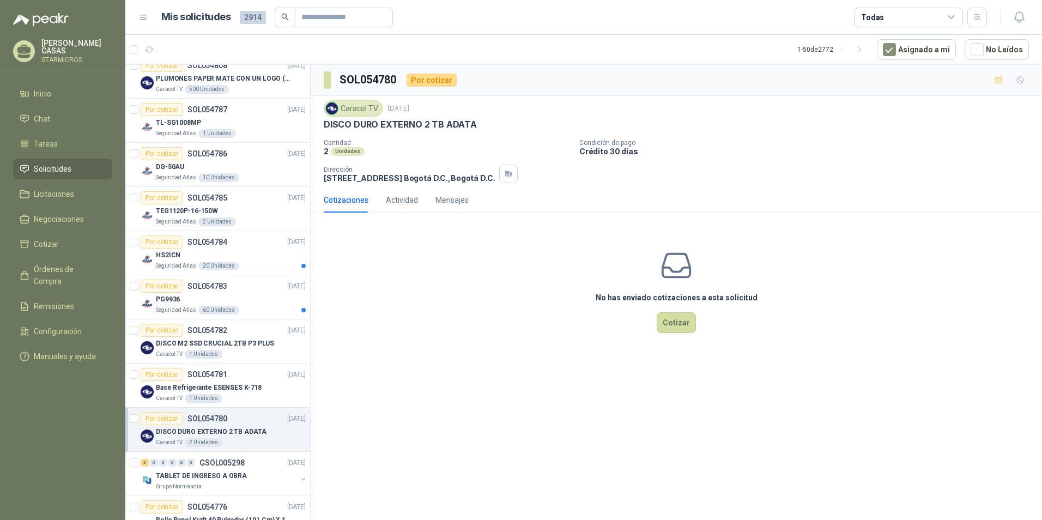
click at [394, 123] on p "DISCO DURO EXTERNO 2 TB ADATA" at bounding box center [400, 124] width 153 height 11
copy p "DISCO DURO EXTERNO 2 TB ADATA"
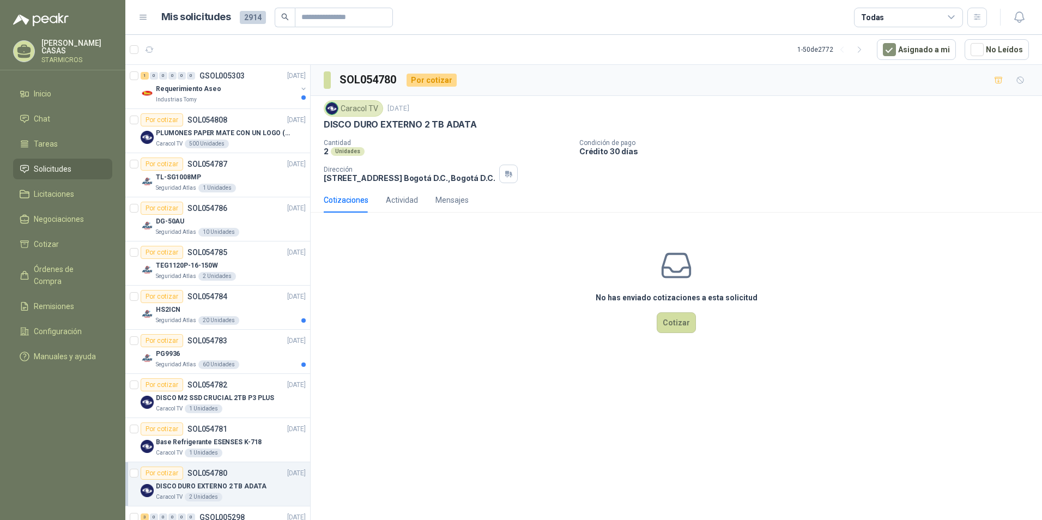
click at [581, 361] on div "SOL054780 Por cotizar Caracol TV 3 sept, 2025 DISCO DURO EXTERNO 2 TB ADATA Can…" at bounding box center [676, 294] width 731 height 459
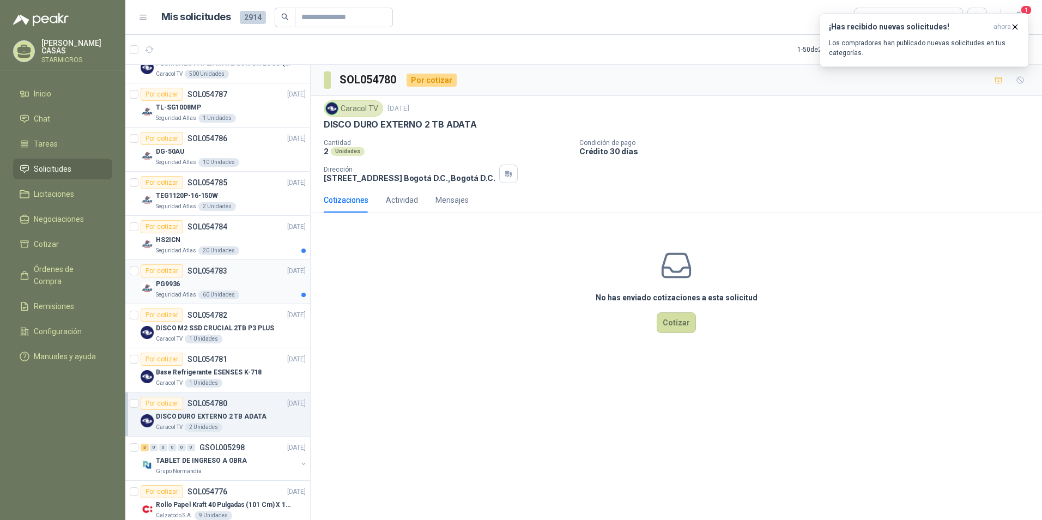
scroll to position [163, 0]
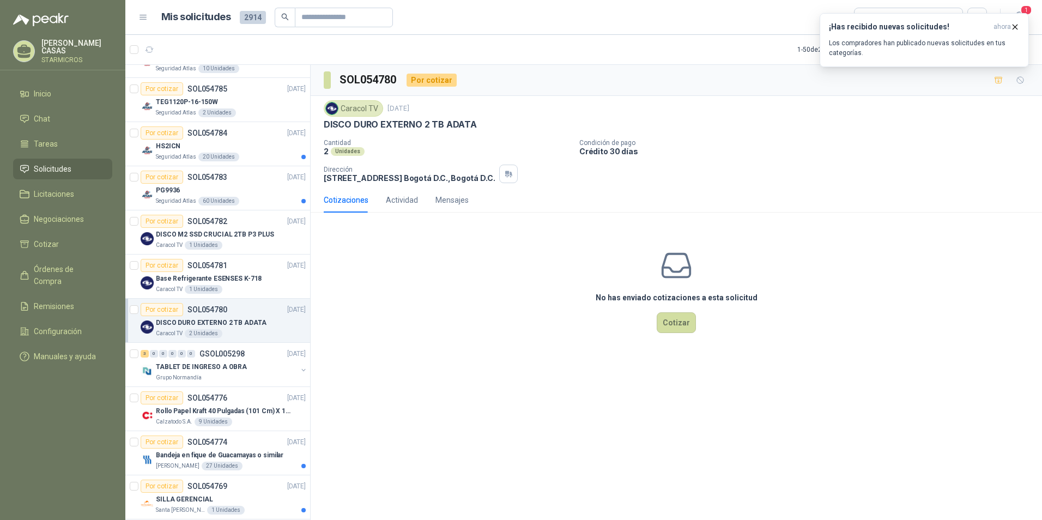
click at [228, 330] on div "Caracol TV 2 Unidades" at bounding box center [231, 333] width 150 height 9
click at [241, 277] on p "Base Refrigerante ESENSES K-718" at bounding box center [209, 279] width 106 height 10
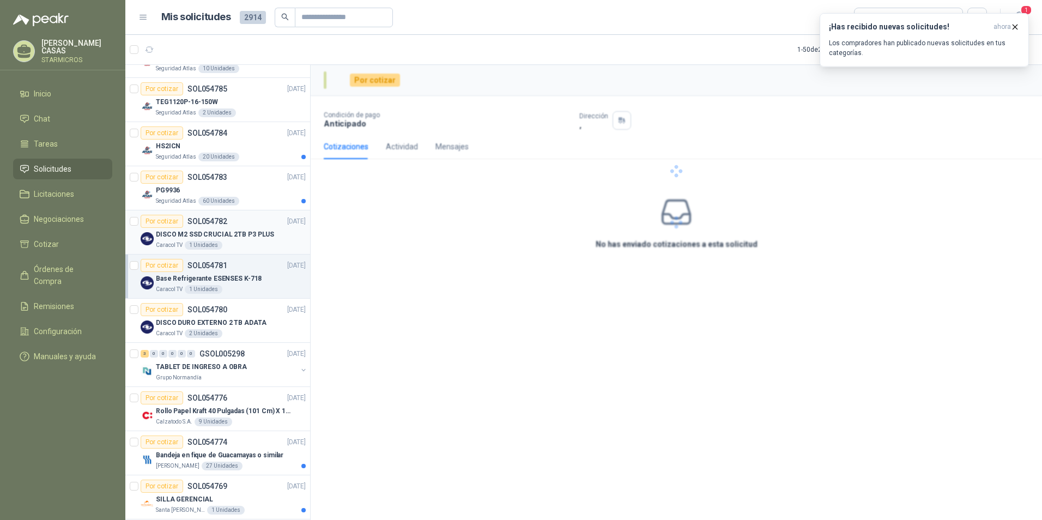
click at [253, 242] on div "Caracol TV 1 Unidades" at bounding box center [231, 245] width 150 height 9
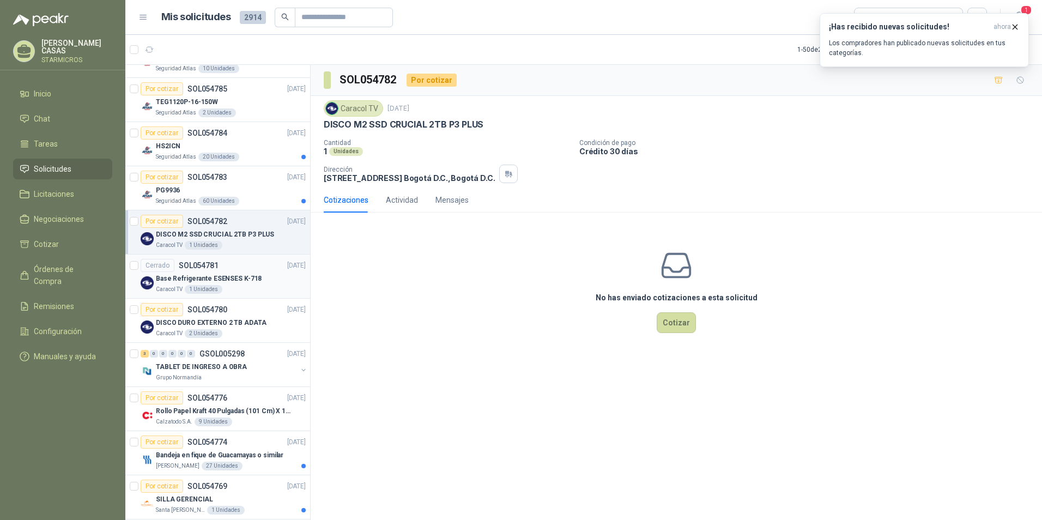
click at [248, 274] on p "Base Refrigerante ESENSES K-718" at bounding box center [209, 279] width 106 height 10
click at [221, 234] on p "DISCO M2 SSD CRUCIAL 2TB P3 PLUS" at bounding box center [215, 234] width 118 height 10
drag, startPoint x: 320, startPoint y: 123, endPoint x: 496, endPoint y: 119, distance: 176.6
click at [496, 119] on div "Caracol TV [DATE] DISCO M2 SSD CRUCIAL 2TB P3 PLUS Cantidad 1 Unidades Condició…" at bounding box center [676, 142] width 731 height 92
copy p "DISCO M2 SSD CRUCIAL 2TB P3 PLUS"
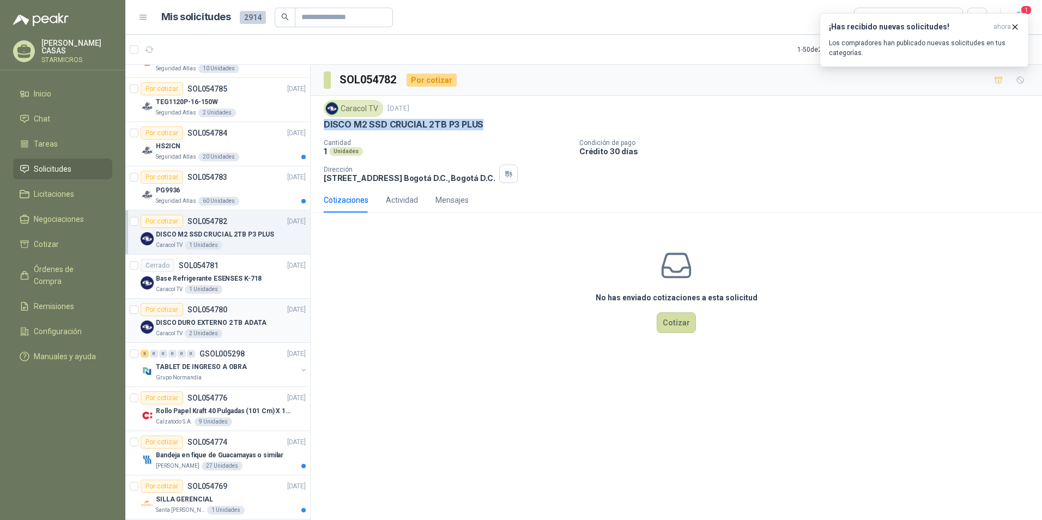
click at [257, 323] on p "DISCO DURO EXTERNO 2 TB ADATA" at bounding box center [211, 323] width 111 height 10
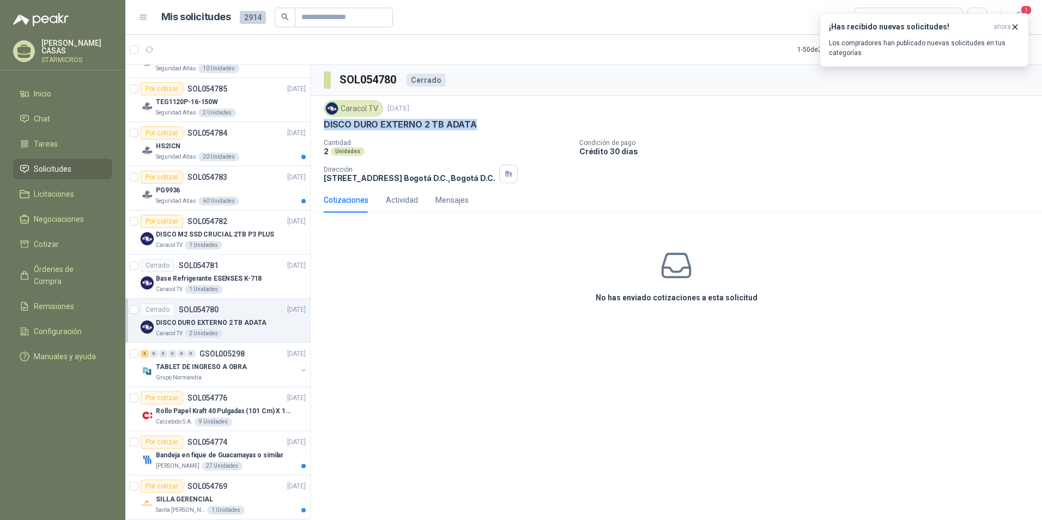
drag, startPoint x: 481, startPoint y: 123, endPoint x: 323, endPoint y: 122, distance: 158.6
click at [323, 122] on div "Caracol TV [DATE] DISCO DURO EXTERNO 2 TB ADATA Cantidad 2 Unidades Condición d…" at bounding box center [676, 142] width 731 height 92
copy p "DISCO DURO EXTERNO 2 TB ADATA"
